Goal: Task Accomplishment & Management: Complete application form

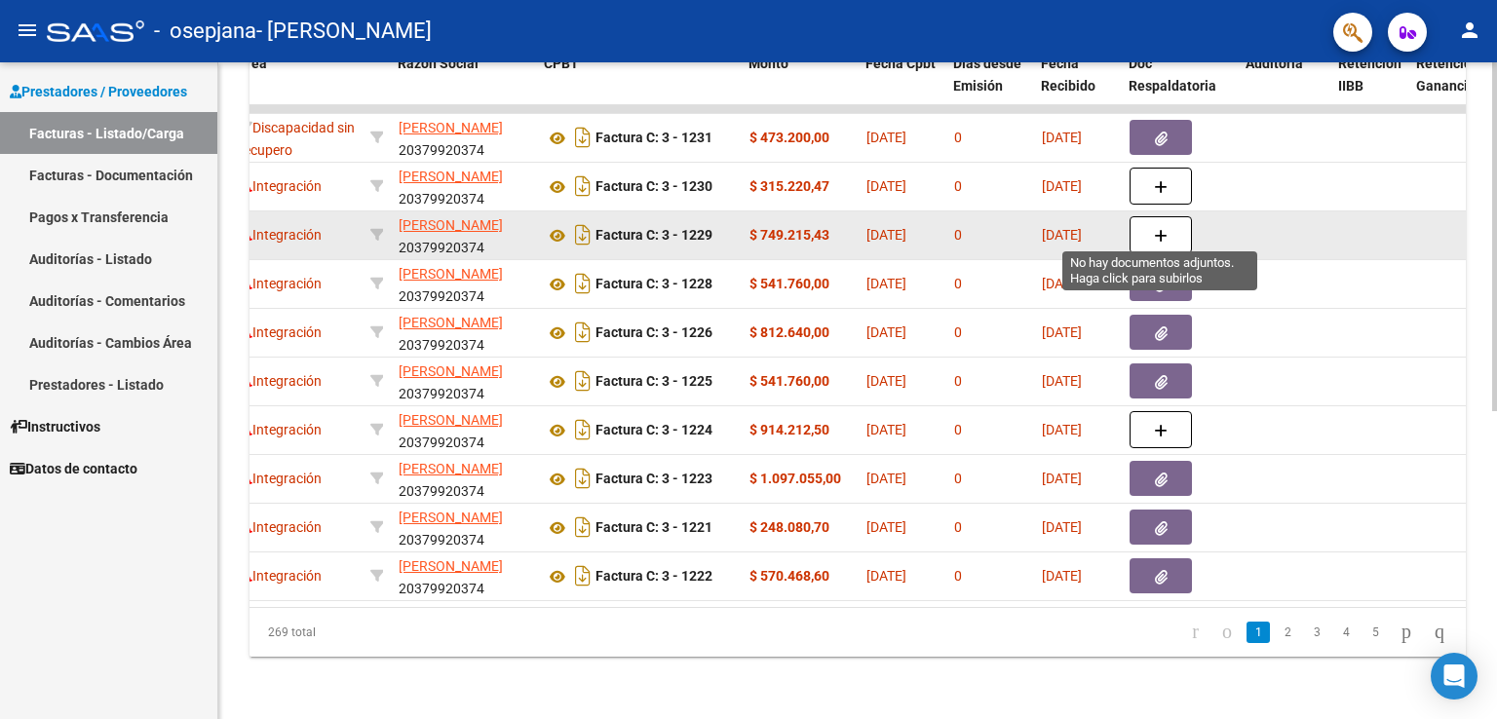
click at [1165, 216] on button "button" at bounding box center [1161, 234] width 62 height 37
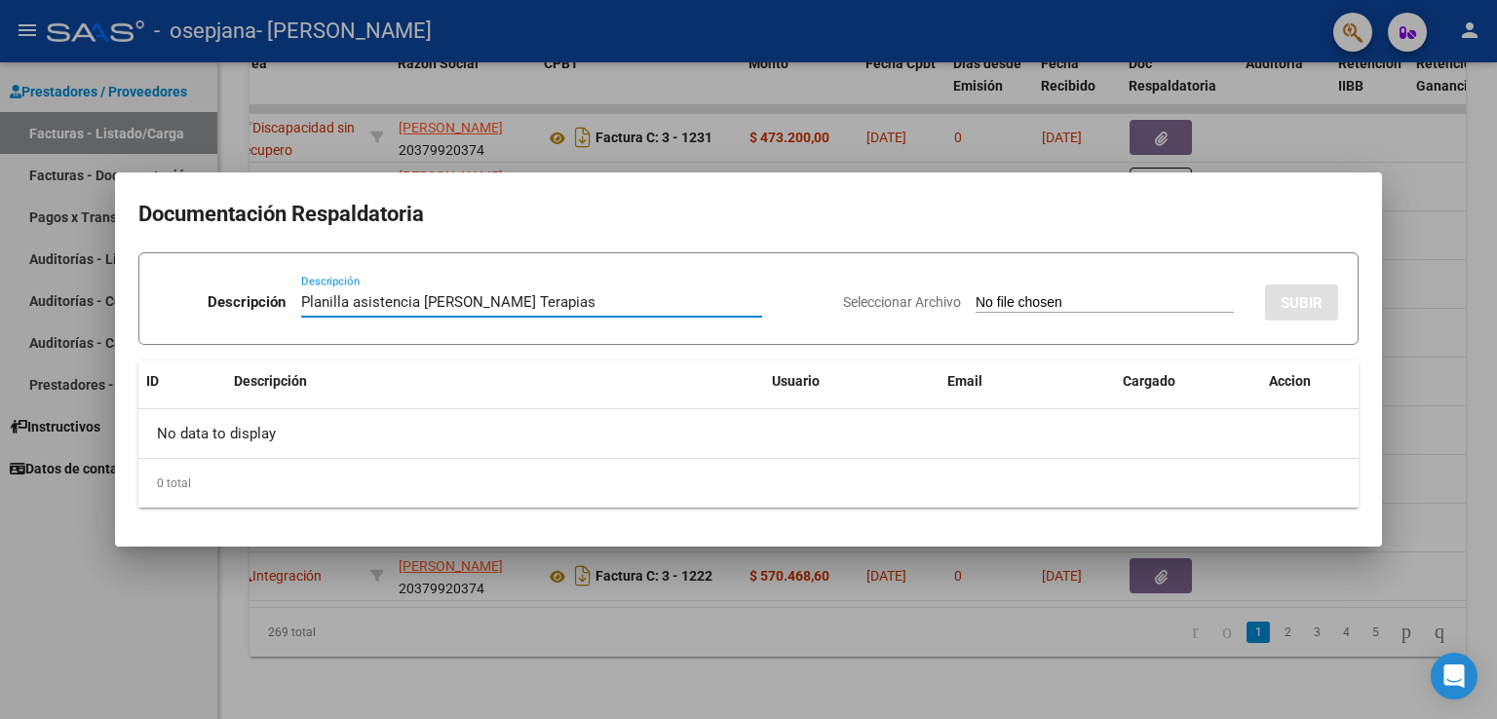
type input "Planilla asistencia [PERSON_NAME] Terapias"
click at [1025, 294] on input "Seleccionar Archivo" at bounding box center [1105, 303] width 258 height 19
type input "C:\fakepath\WhatsApp Image [DATE] 12.08.00 AM.jpeg"
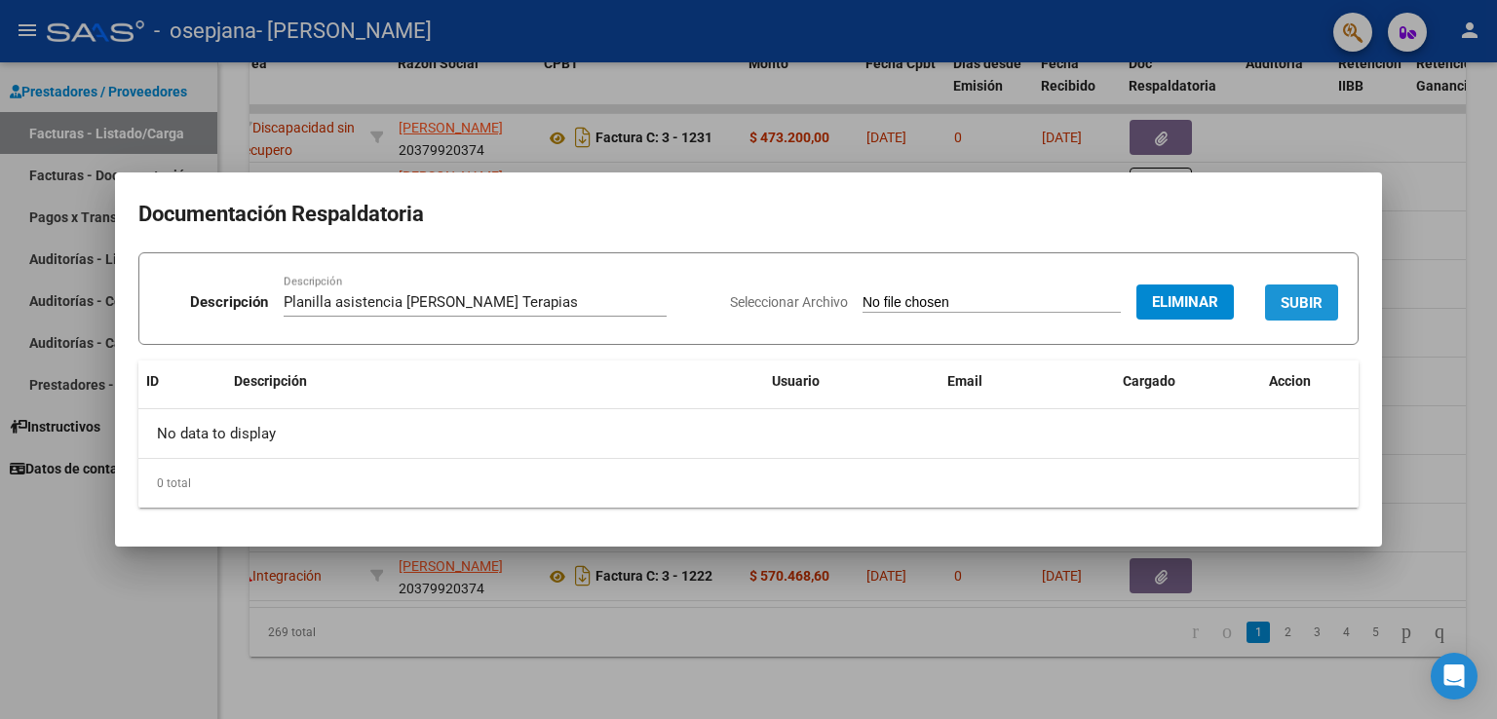
click at [1284, 297] on span "SUBIR" at bounding box center [1302, 303] width 42 height 18
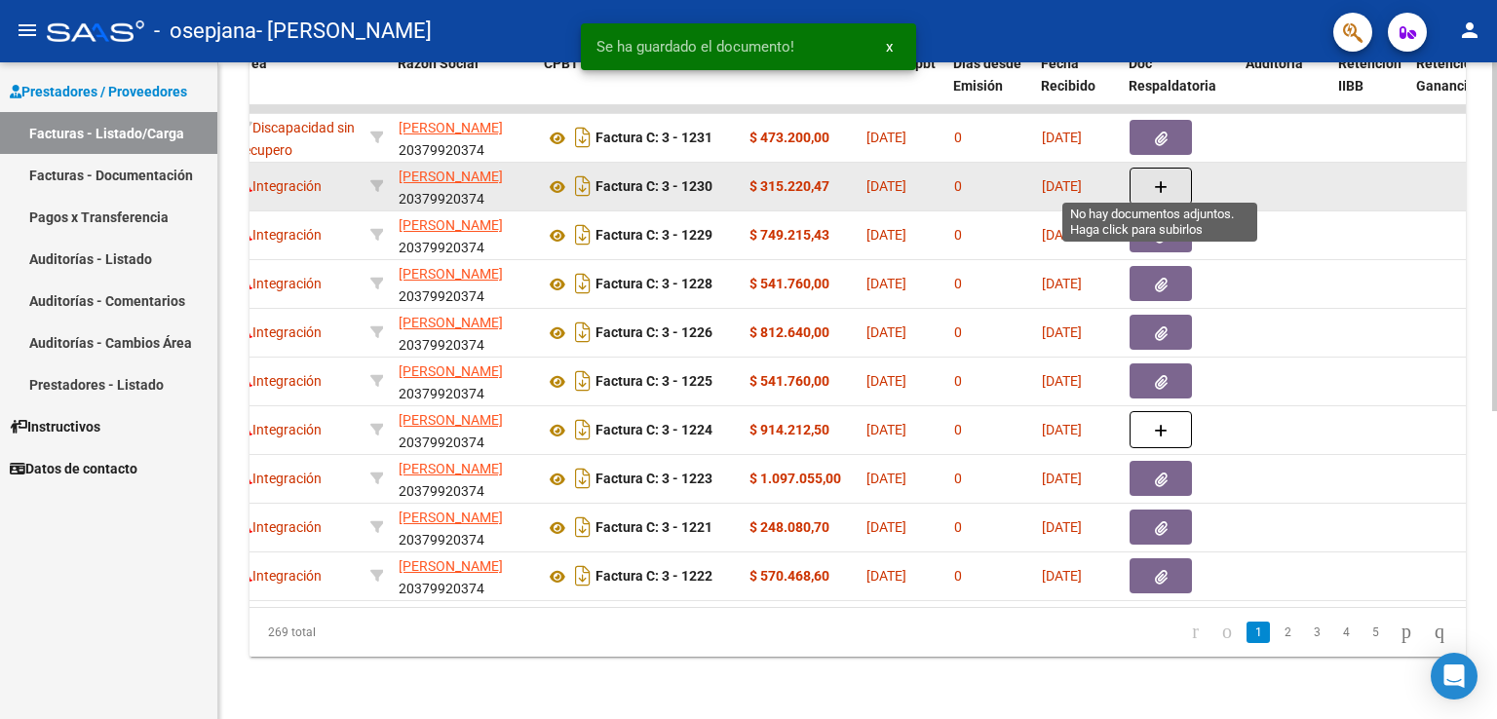
click at [1150, 173] on button "button" at bounding box center [1161, 186] width 62 height 37
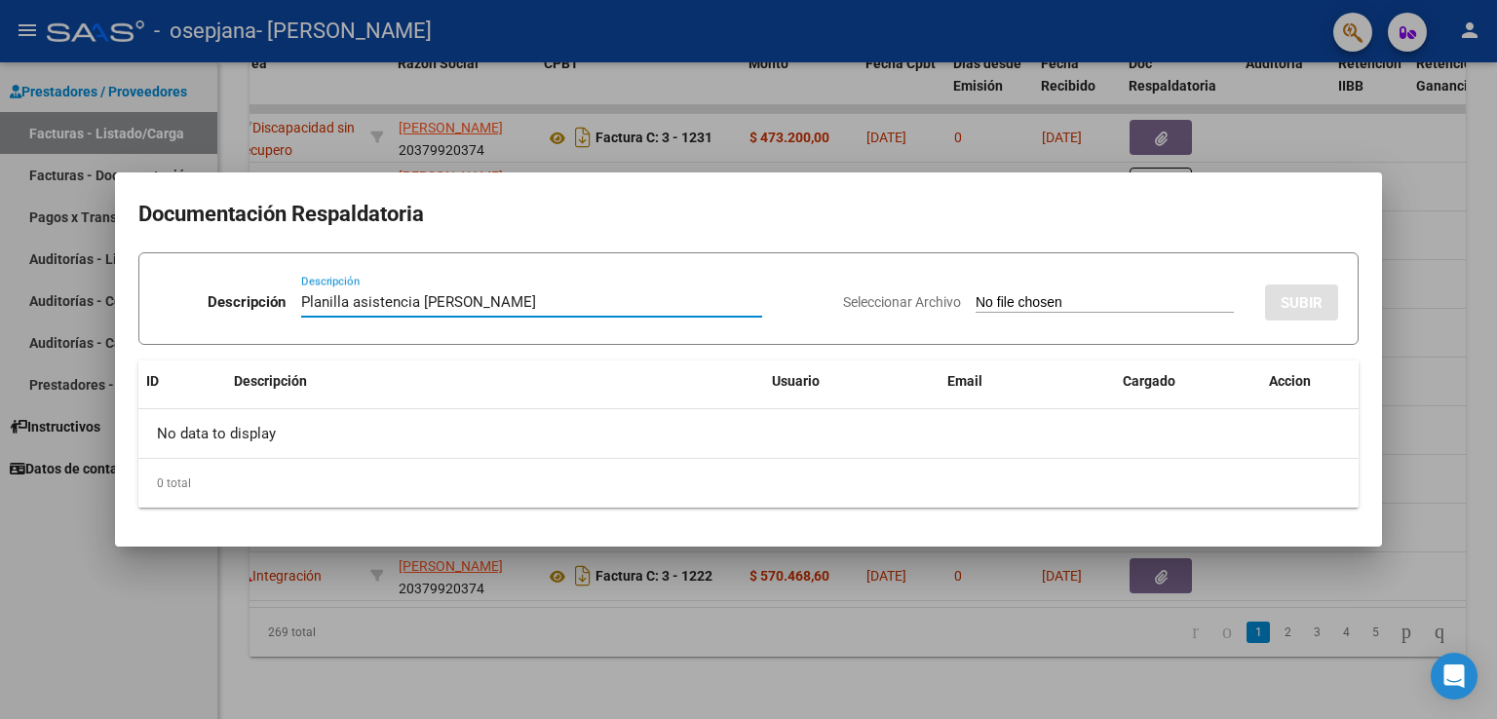
type input "Planilla asistencia [PERSON_NAME]"
click at [1142, 298] on input "Seleccionar Archivo" at bounding box center [1105, 303] width 258 height 19
type input "C:\fakepath\WhatsApp Image [DATE] 11.49.54 PM.jpeg"
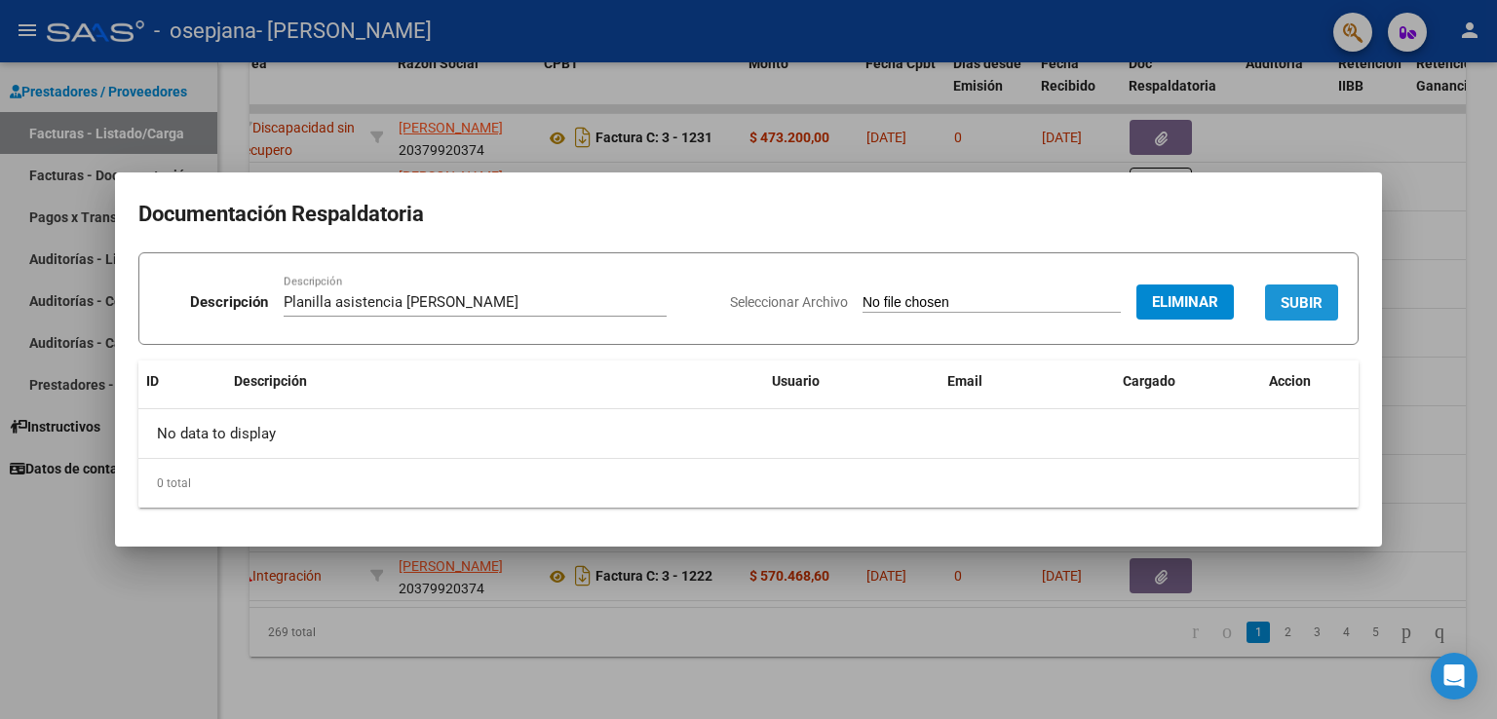
click at [1312, 300] on span "SUBIR" at bounding box center [1302, 303] width 42 height 18
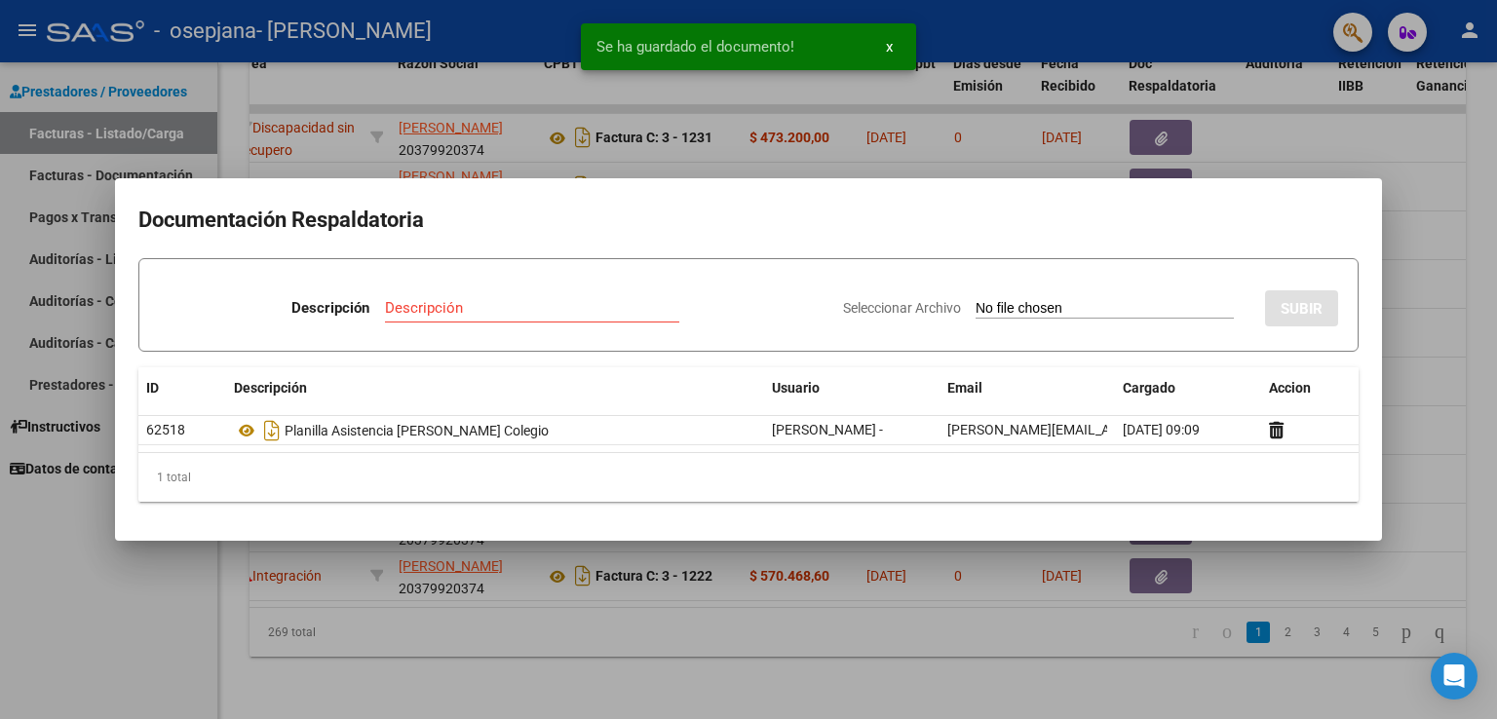
click at [1186, 119] on div at bounding box center [748, 359] width 1497 height 719
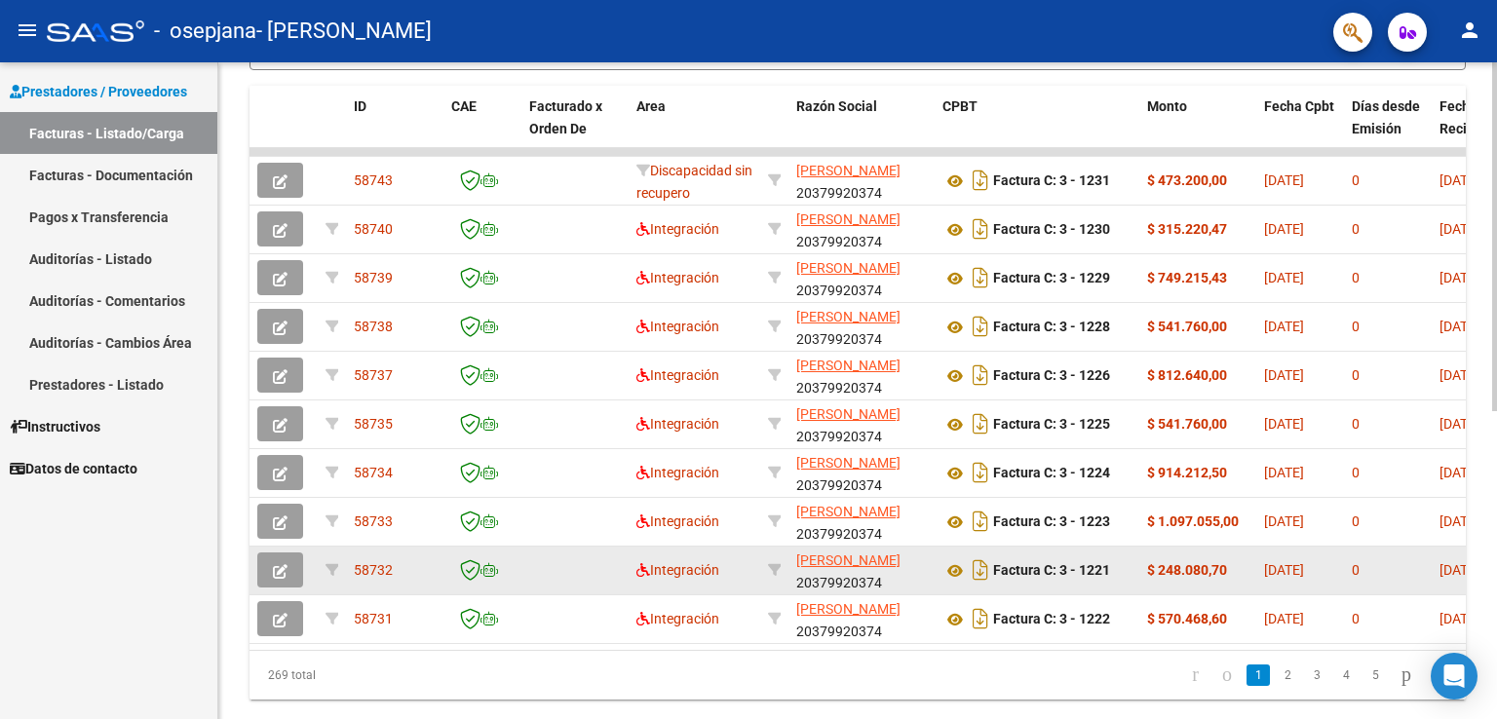
scroll to position [524, 0]
